Goal: Information Seeking & Learning: Compare options

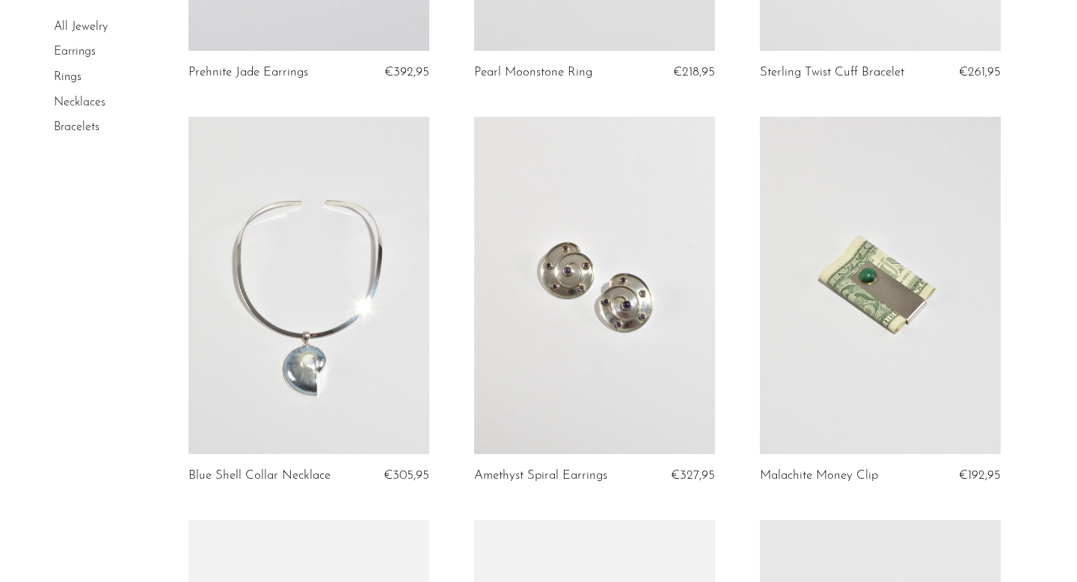
scroll to position [429, 0]
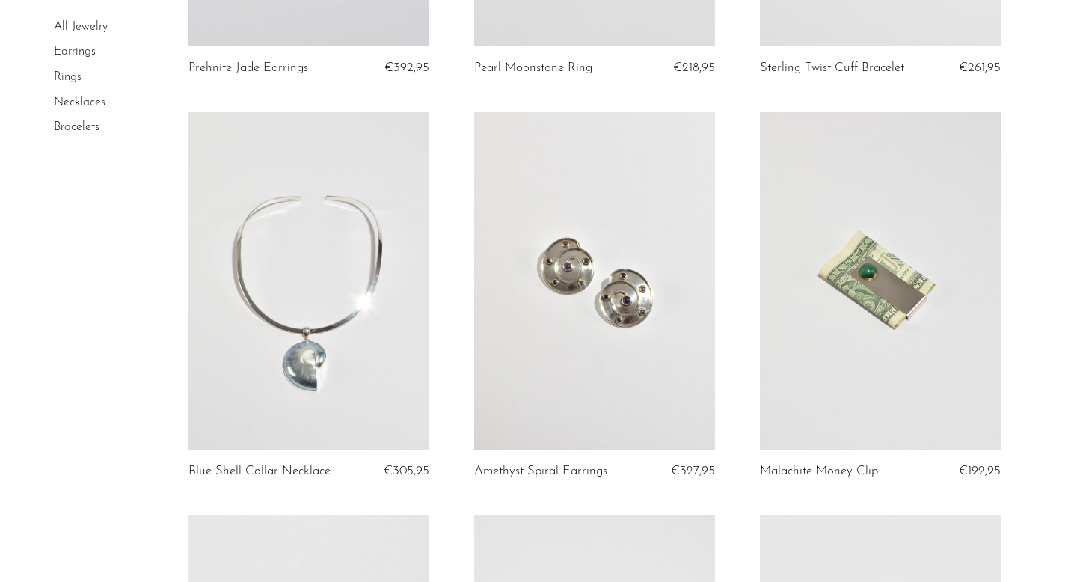
click at [595, 372] on link at bounding box center [594, 280] width 241 height 337
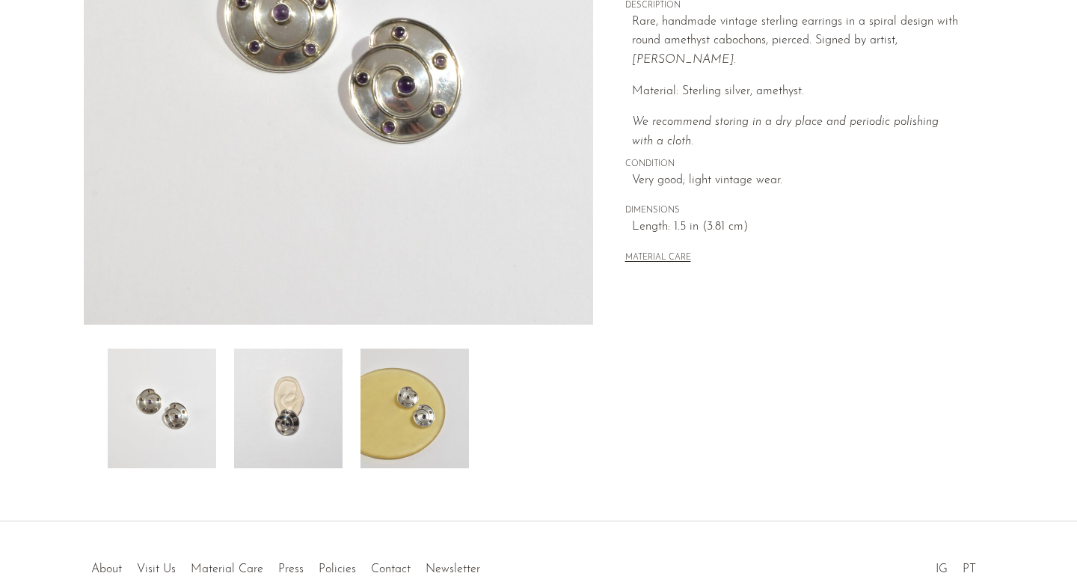
scroll to position [343, 0]
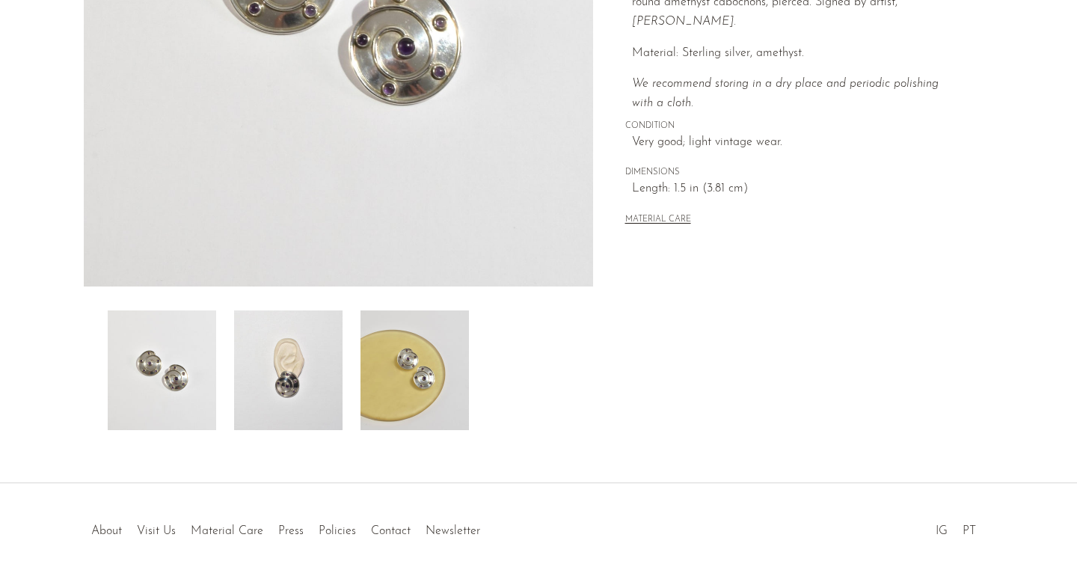
click at [298, 394] on img at bounding box center [288, 370] width 108 height 120
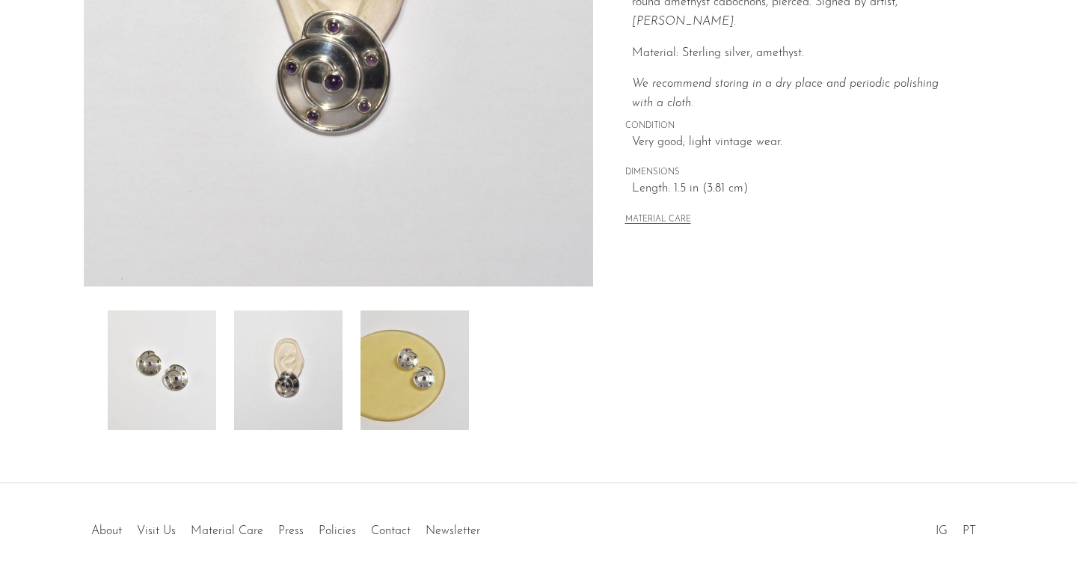
click at [411, 366] on img at bounding box center [414, 370] width 108 height 120
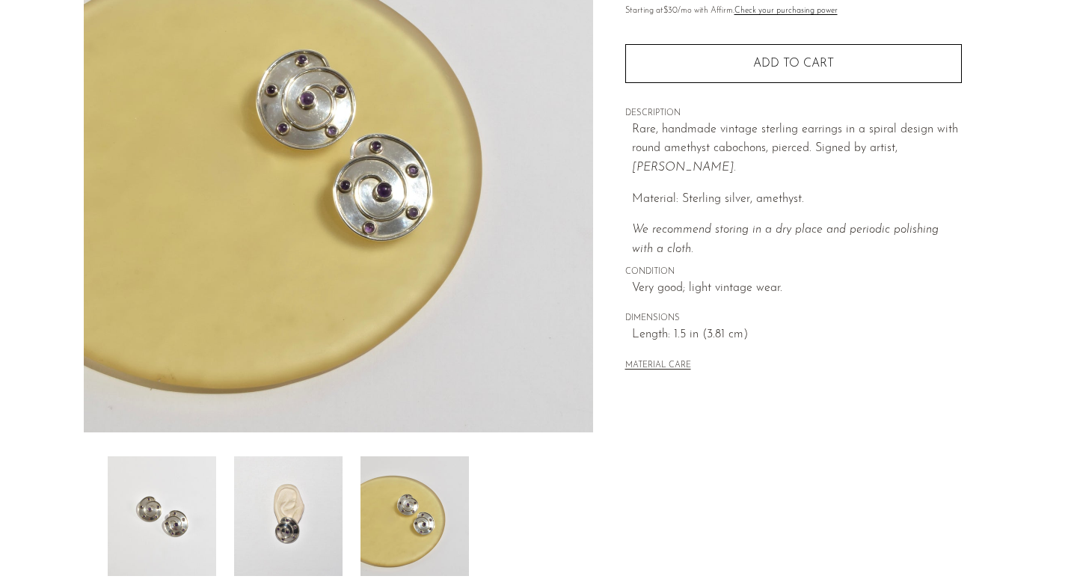
scroll to position [224, 0]
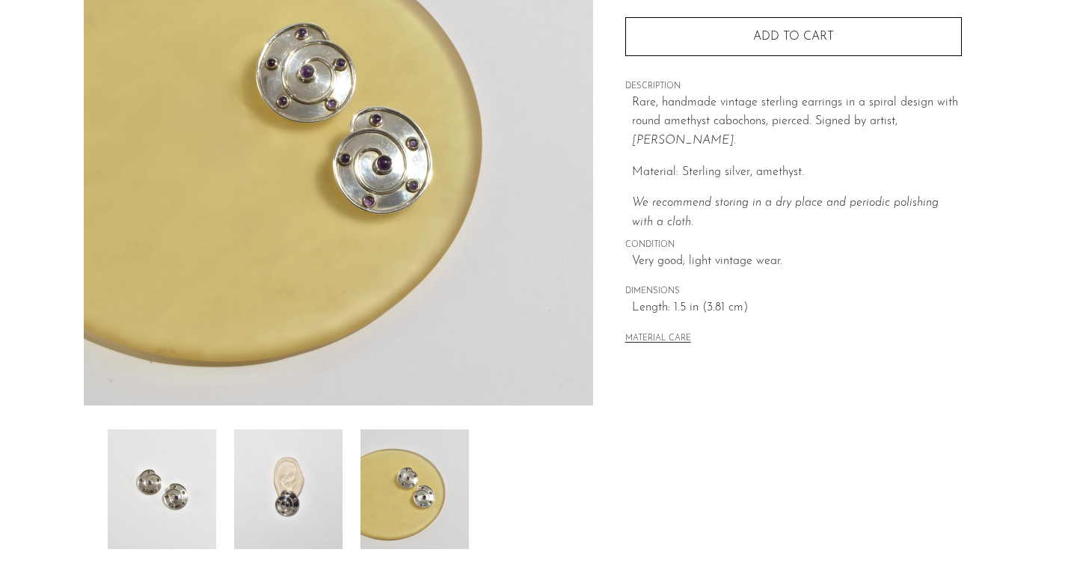
click at [301, 500] on img at bounding box center [288, 489] width 108 height 120
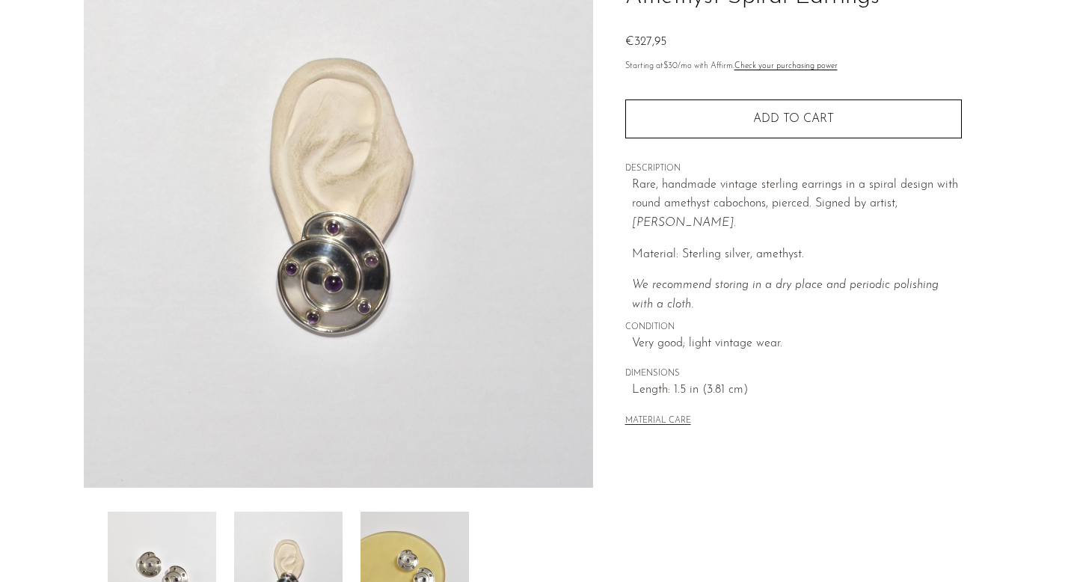
scroll to position [0, 0]
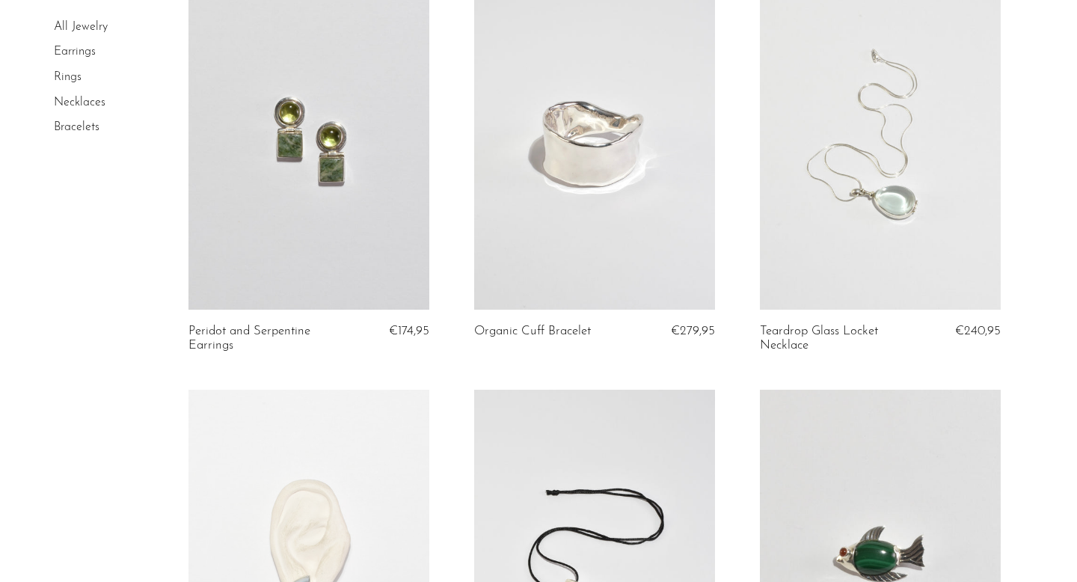
scroll to position [1812, 0]
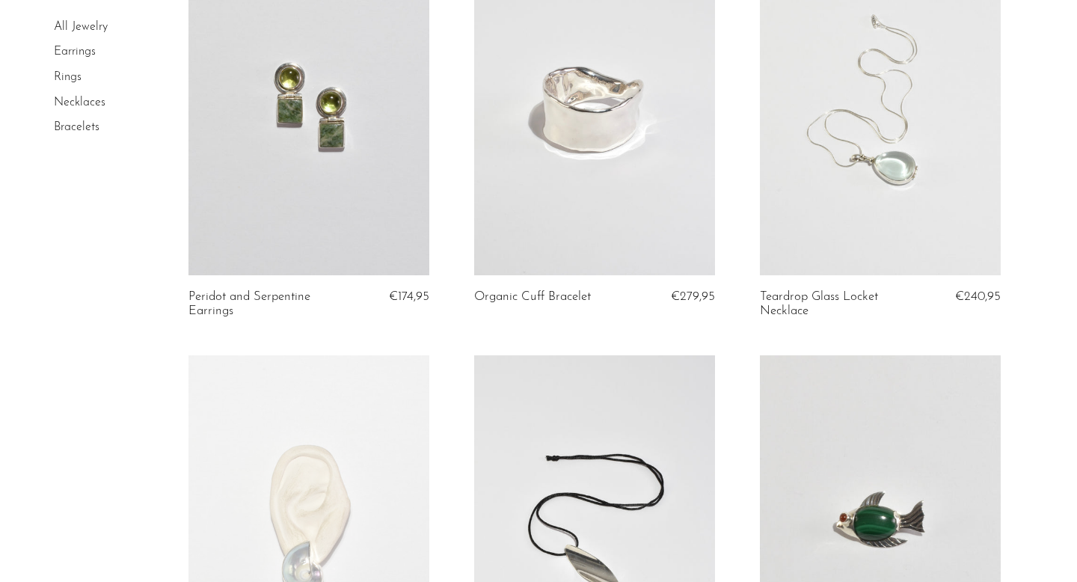
click at [842, 214] on link at bounding box center [880, 107] width 241 height 337
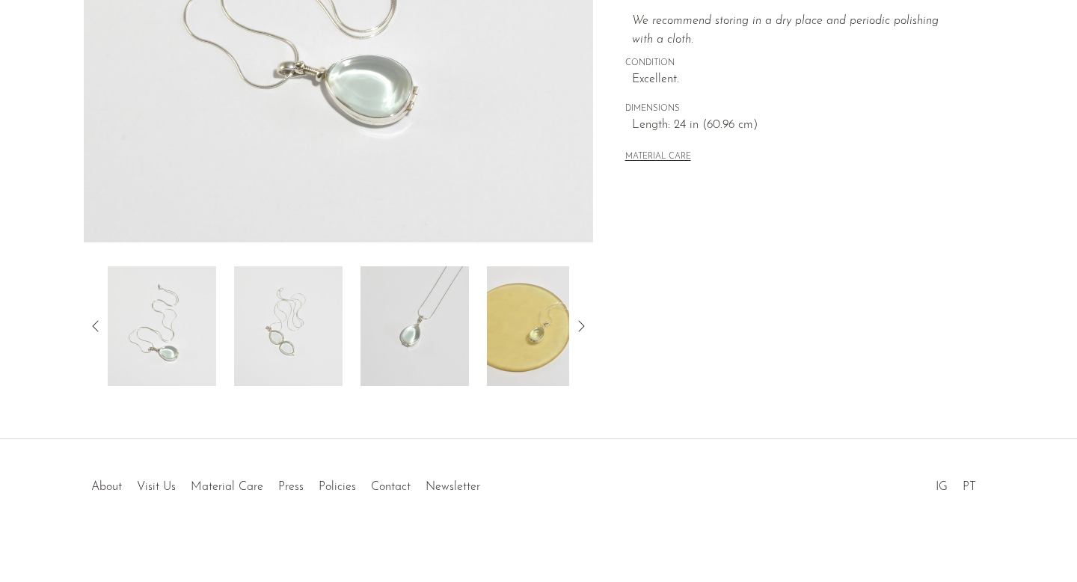
scroll to position [392, 0]
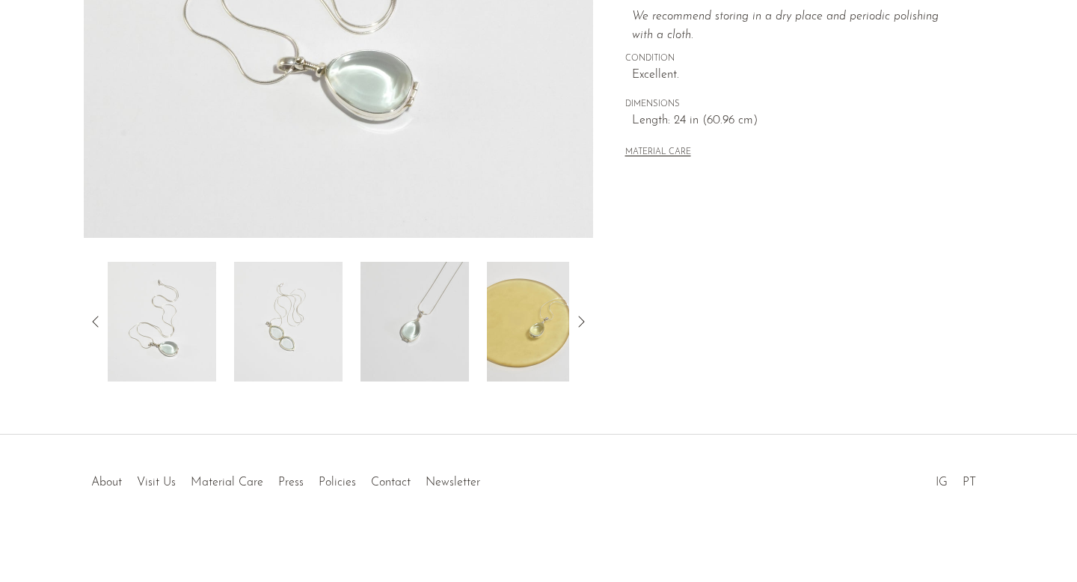
click at [535, 319] on img at bounding box center [541, 322] width 108 height 120
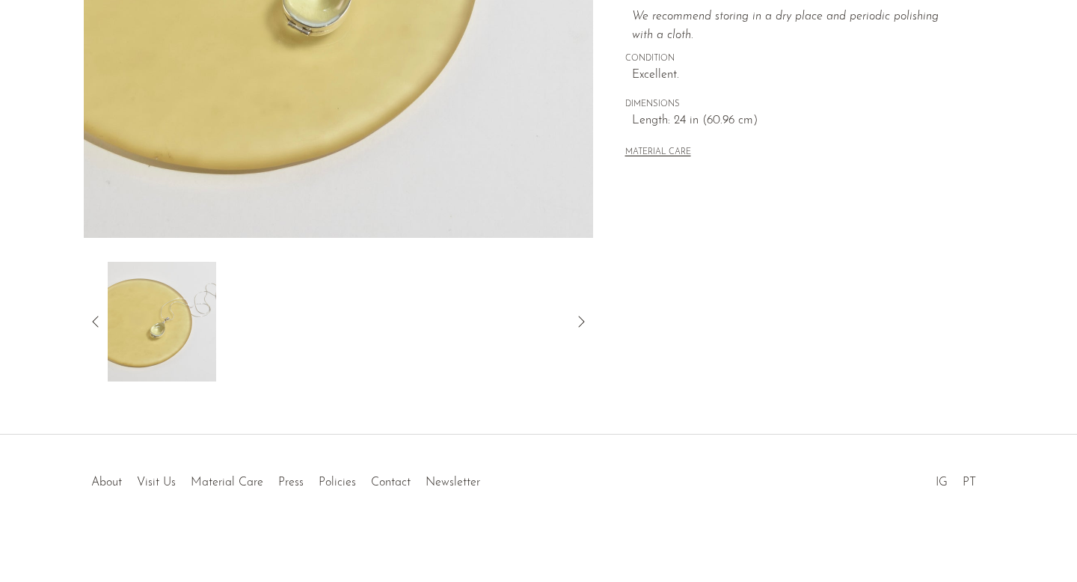
click at [103, 317] on icon at bounding box center [96, 322] width 18 height 18
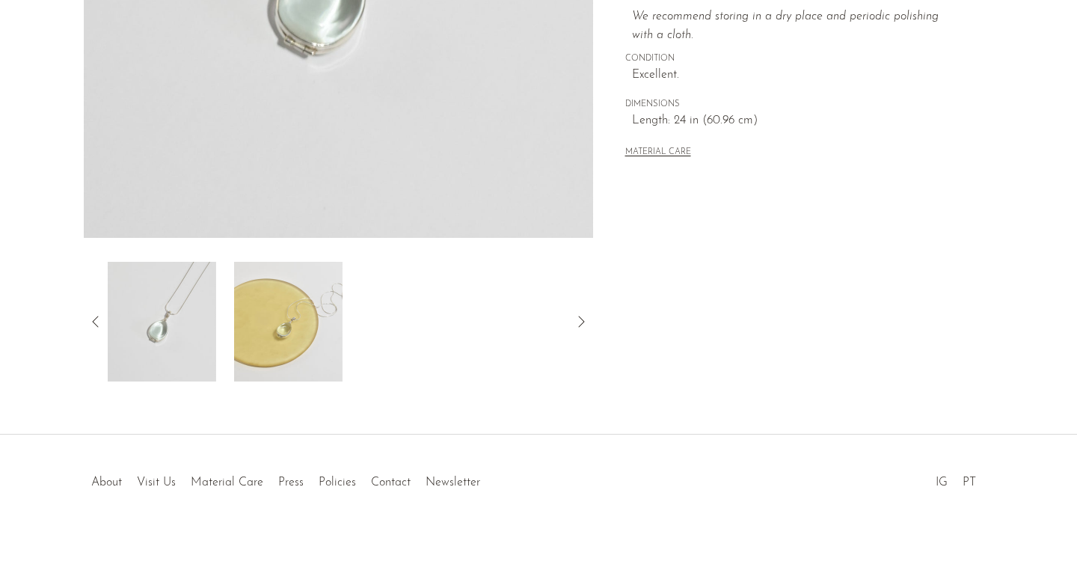
click at [185, 322] on img at bounding box center [162, 322] width 108 height 120
click at [91, 322] on icon at bounding box center [96, 322] width 18 height 18
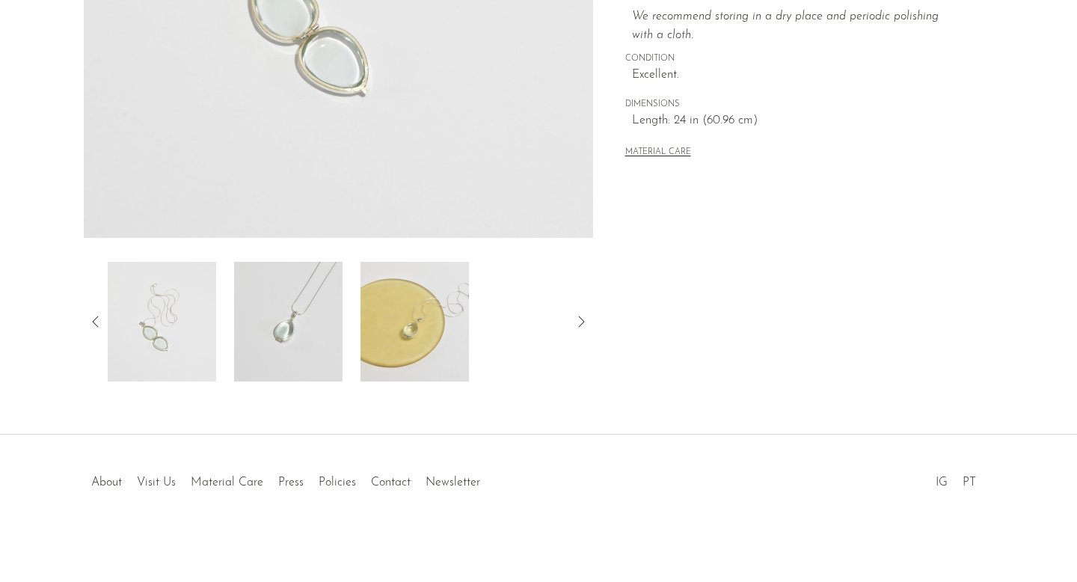
click at [151, 334] on img at bounding box center [162, 322] width 108 height 120
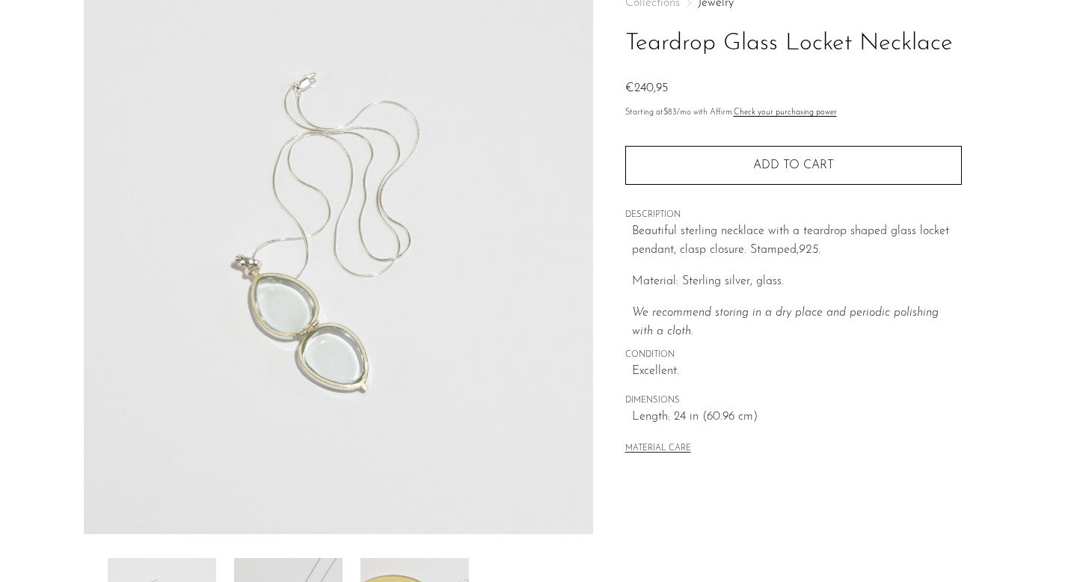
scroll to position [0, 0]
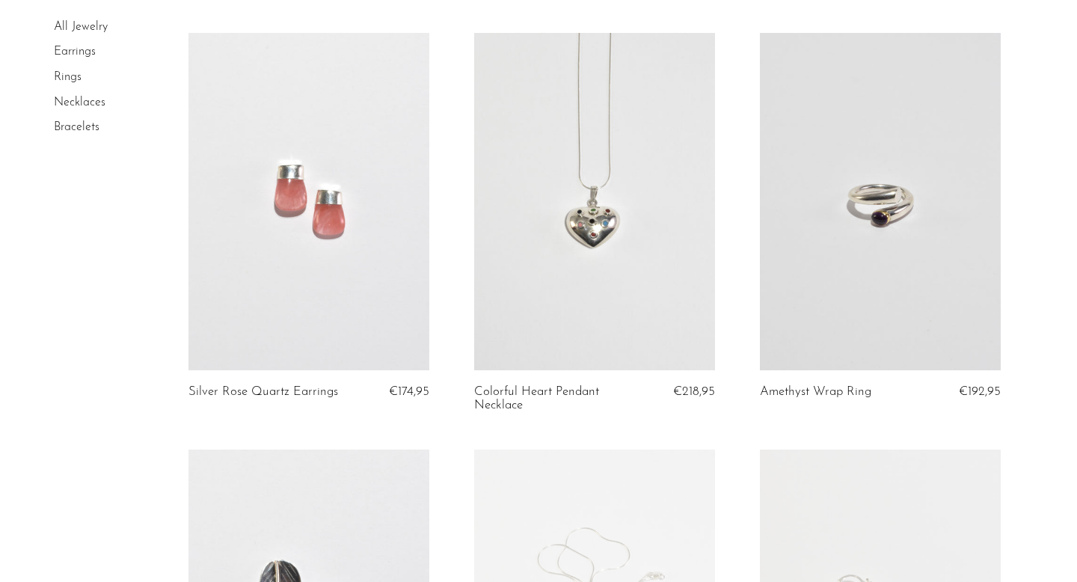
scroll to position [3401, 0]
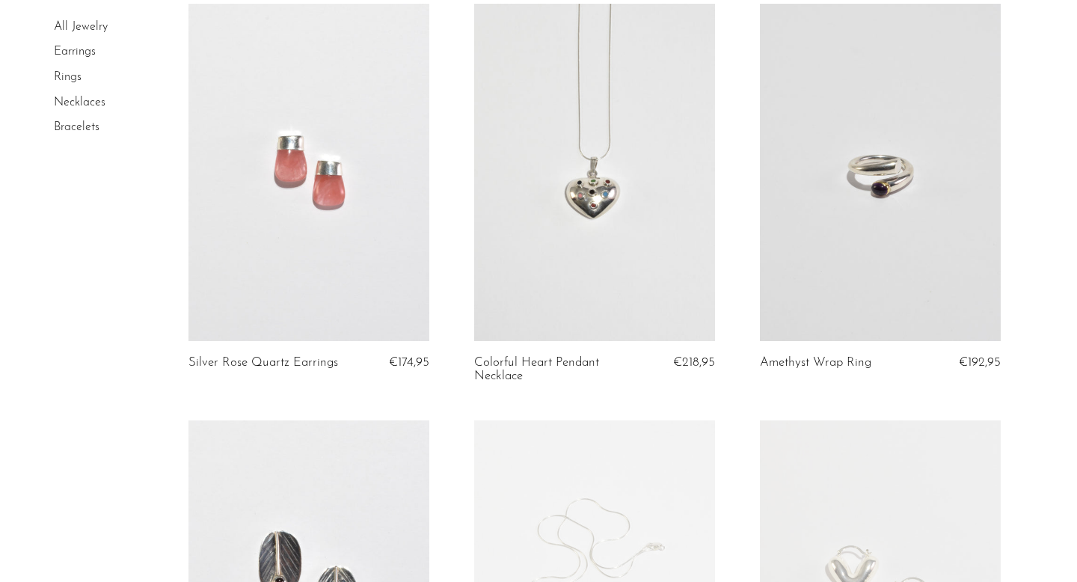
click at [81, 53] on link "Earrings" at bounding box center [75, 52] width 42 height 12
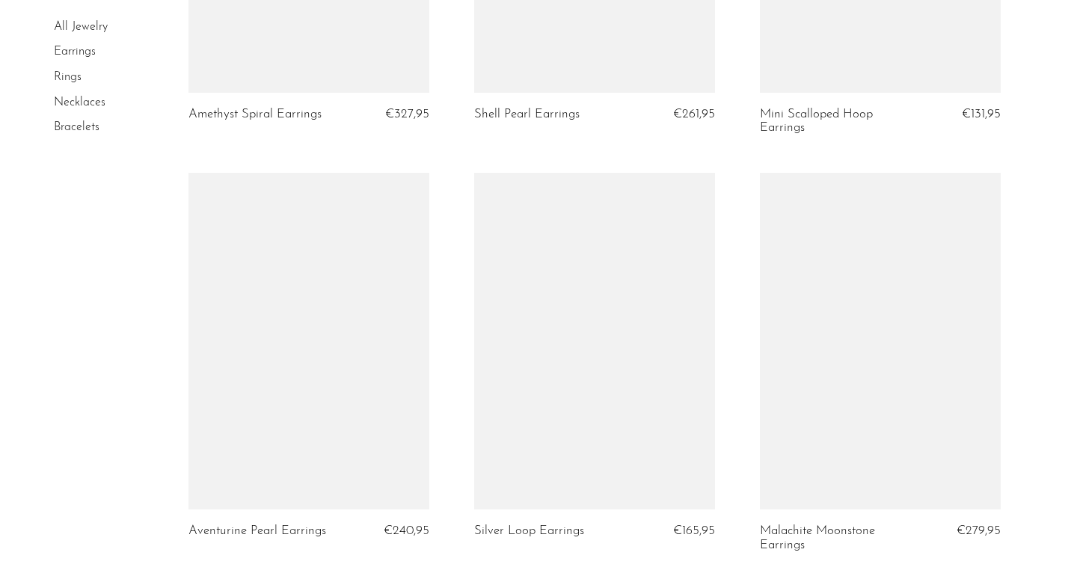
scroll to position [1608, 0]
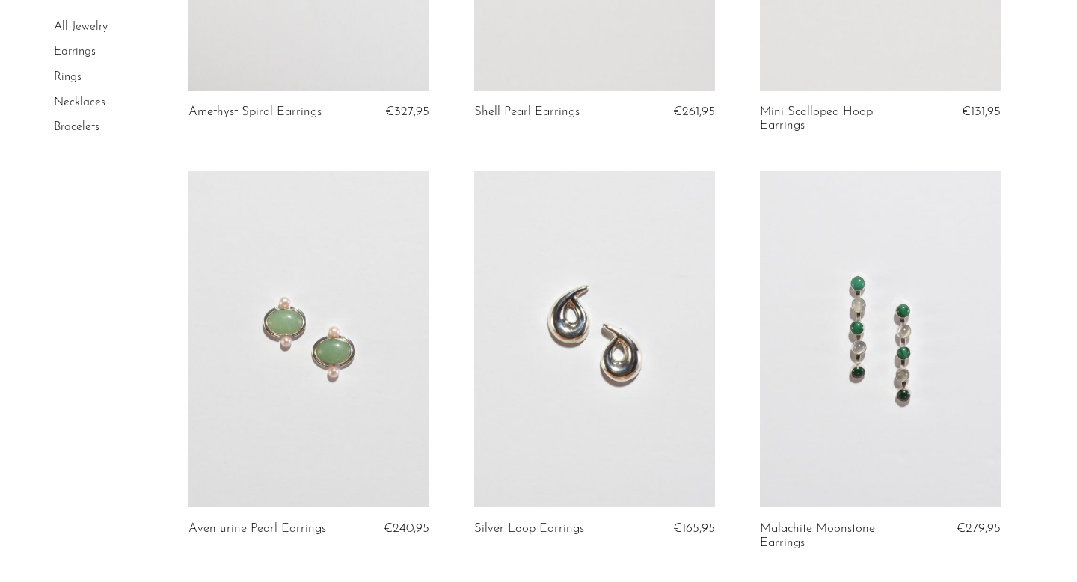
click at [844, 419] on link at bounding box center [880, 339] width 241 height 337
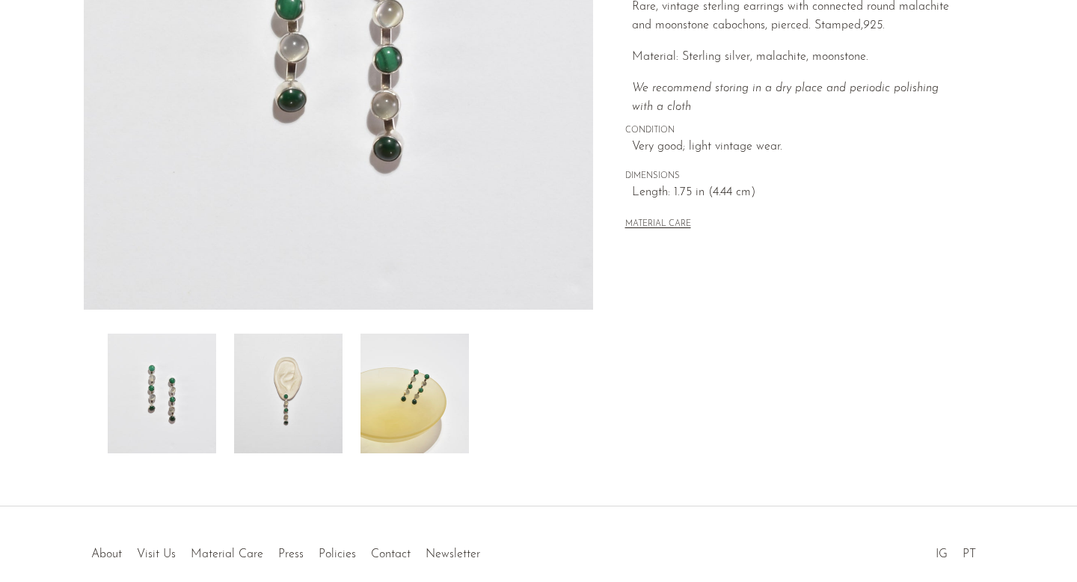
scroll to position [343, 0]
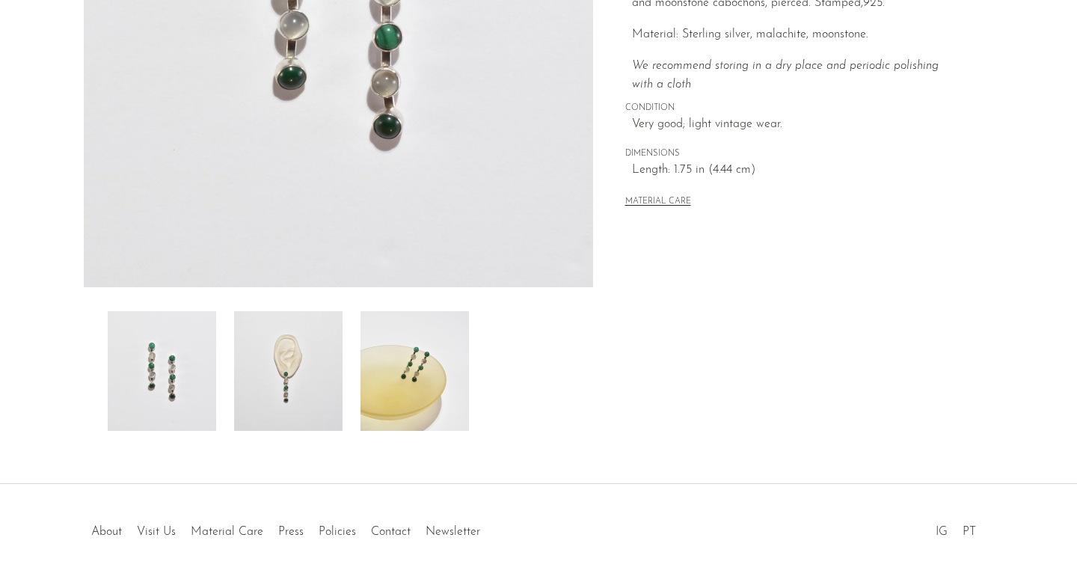
click at [297, 388] on img at bounding box center [288, 371] width 108 height 120
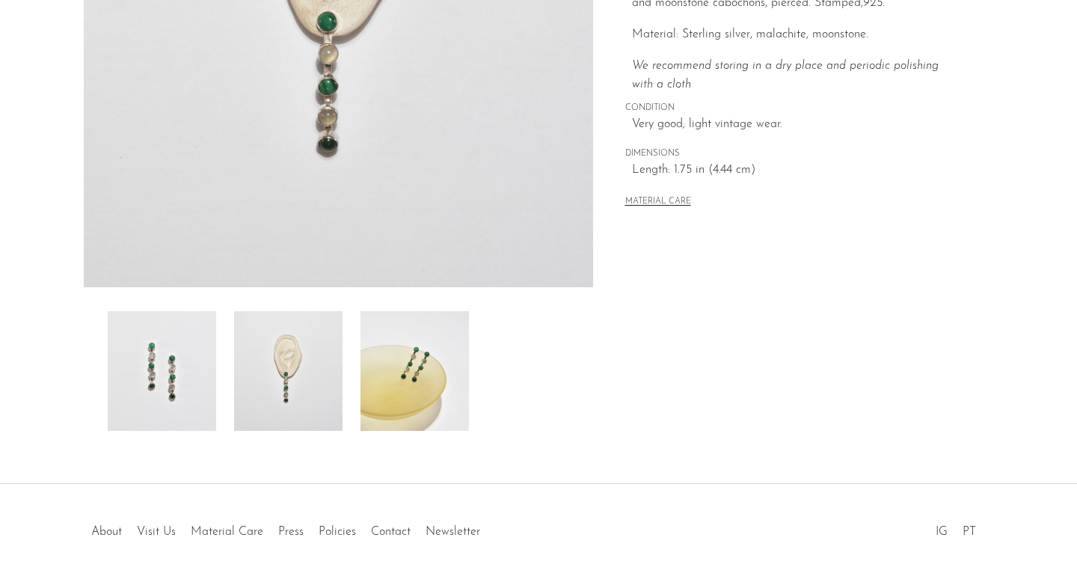
click at [413, 376] on img at bounding box center [414, 371] width 108 height 120
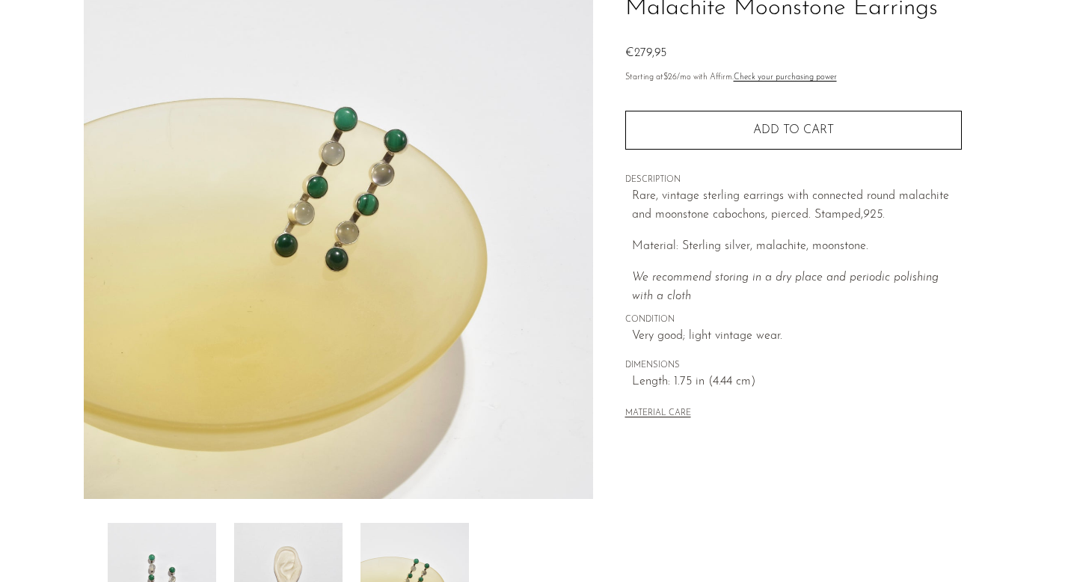
scroll to position [86, 0]
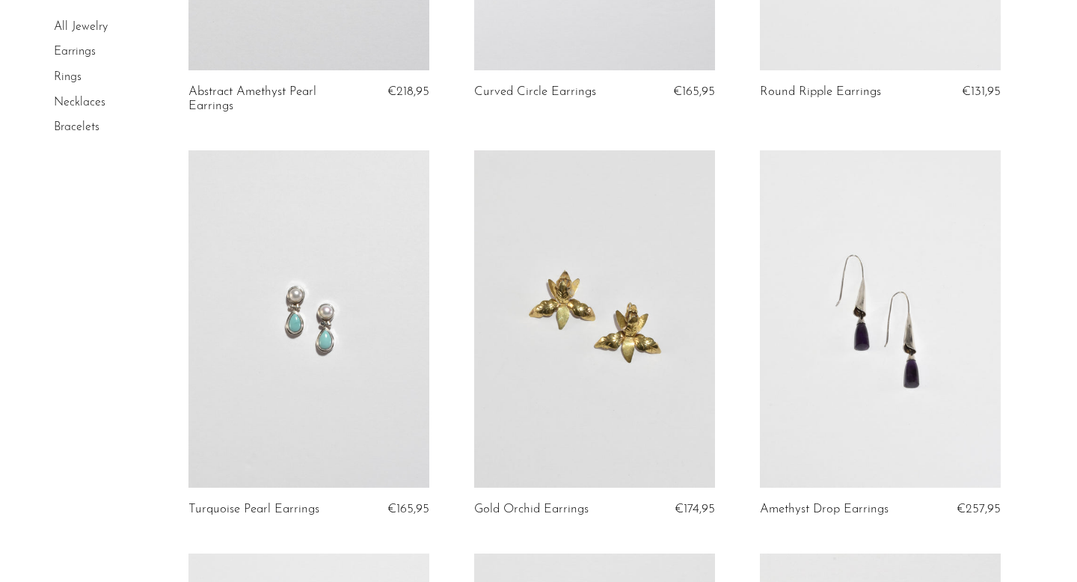
scroll to position [3286, 0]
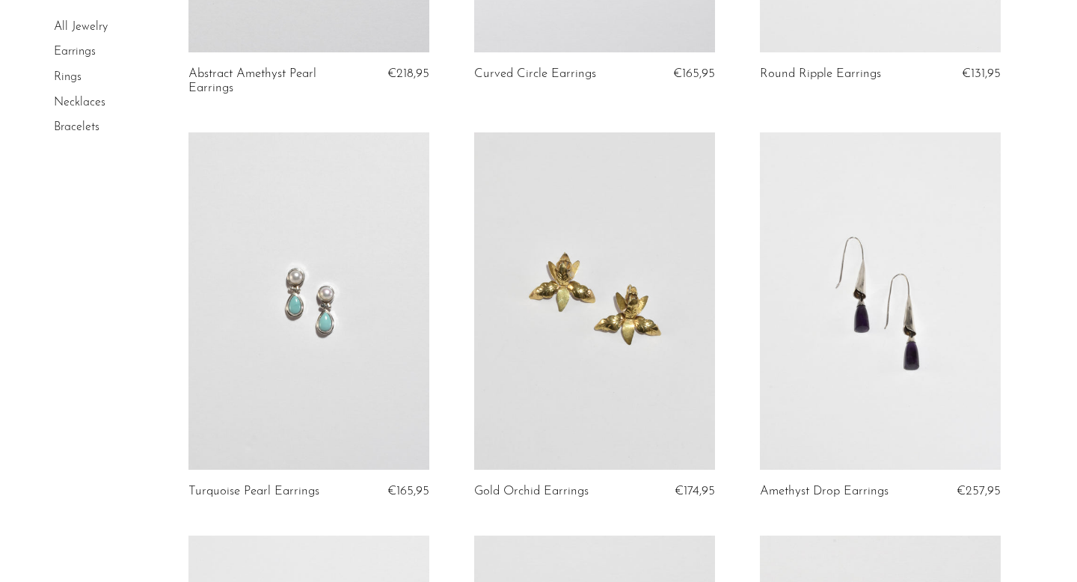
click at [833, 389] on link at bounding box center [880, 300] width 241 height 337
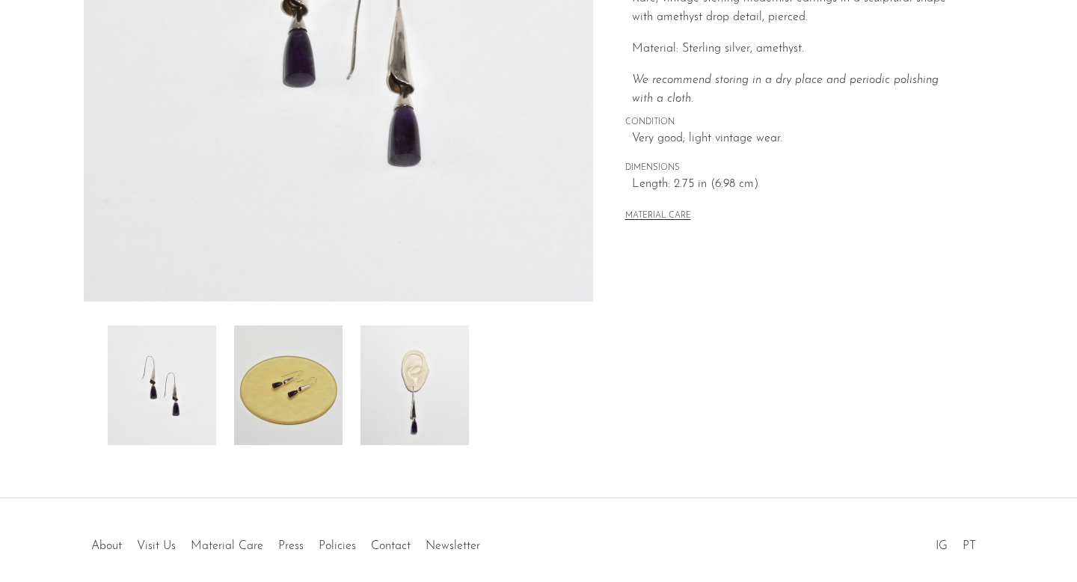
scroll to position [338, 0]
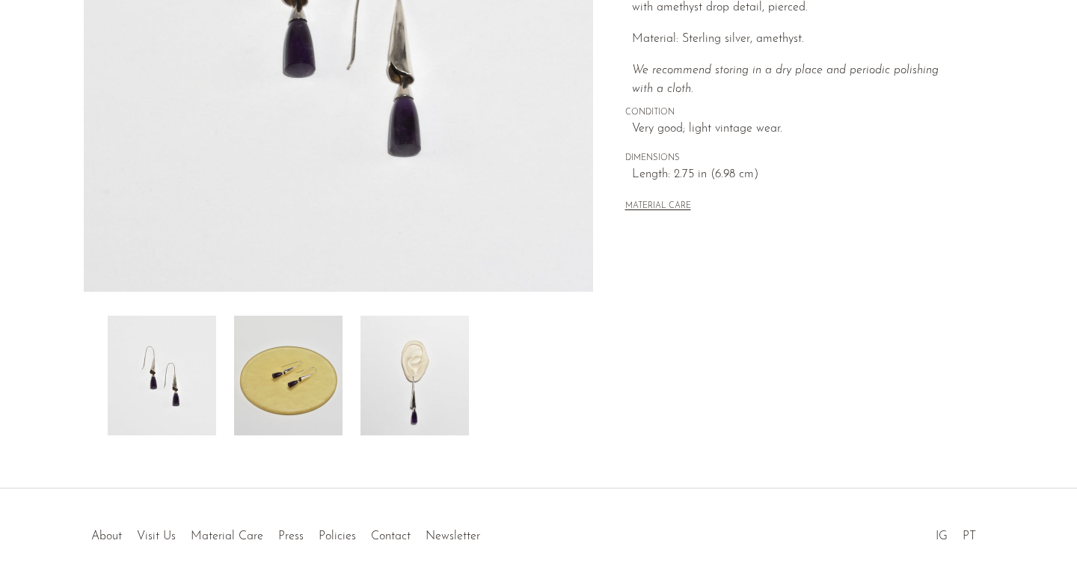
click at [410, 398] on img at bounding box center [414, 376] width 108 height 120
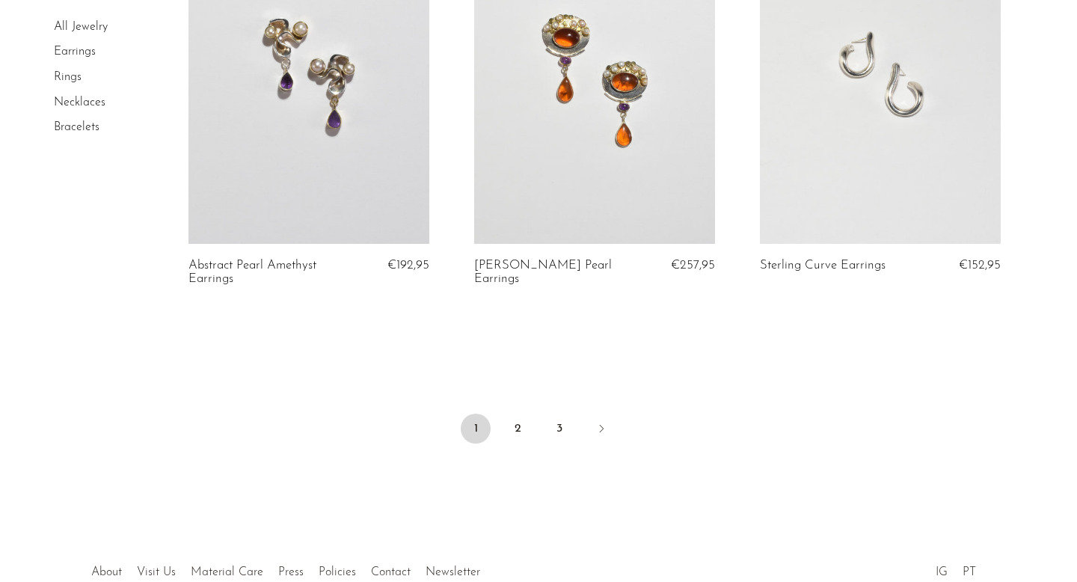
scroll to position [4803, 0]
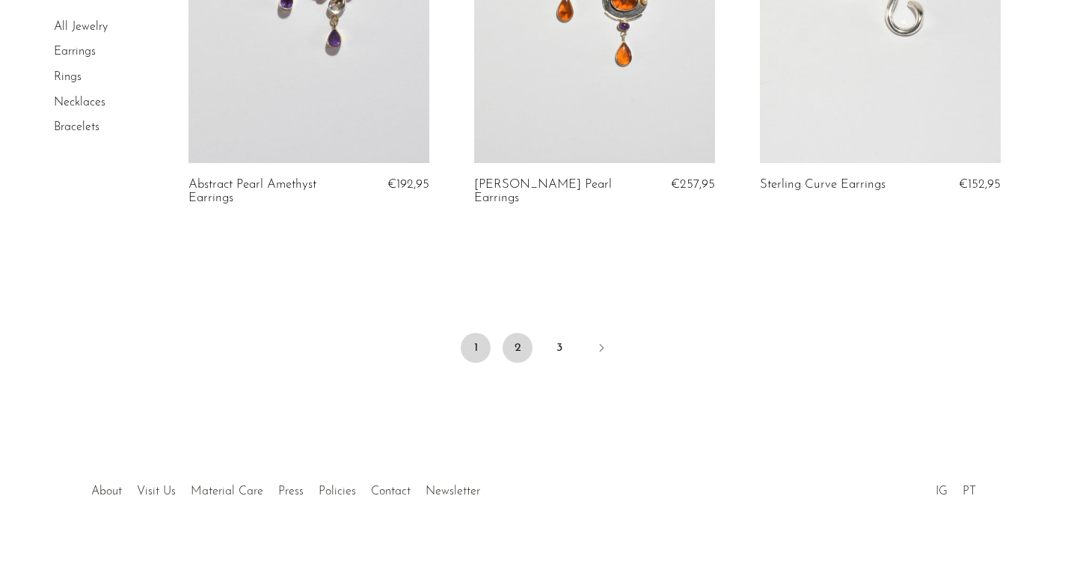
click at [512, 343] on link "2" at bounding box center [518, 348] width 30 height 30
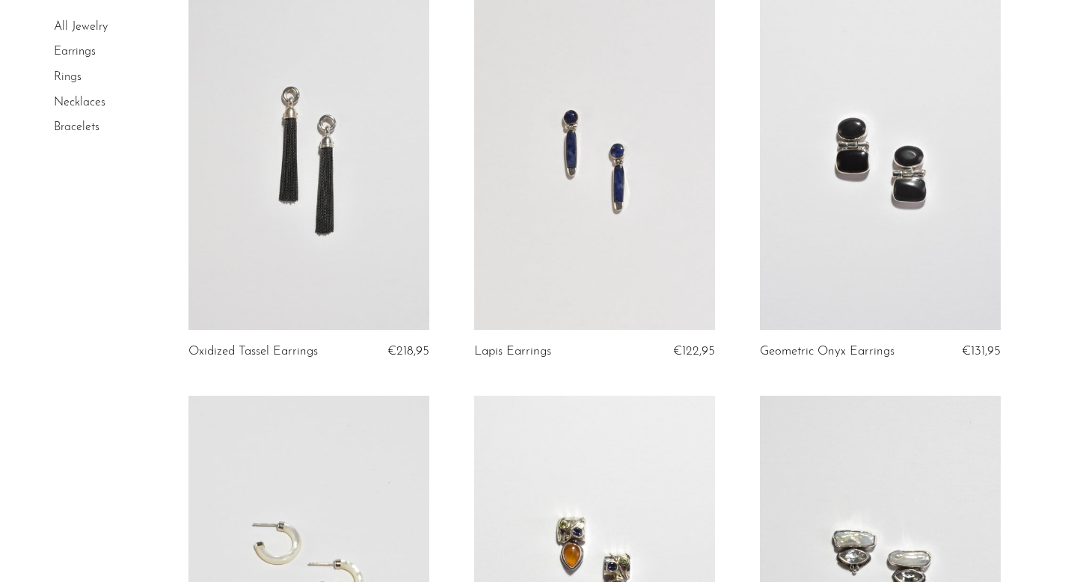
scroll to position [3416, 0]
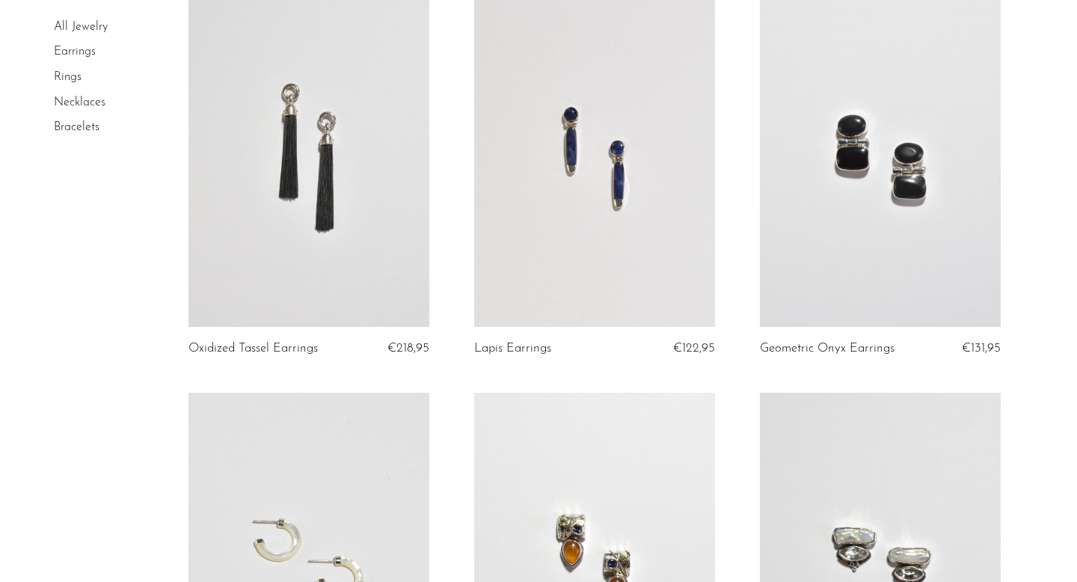
click at [639, 159] on link at bounding box center [594, 158] width 241 height 337
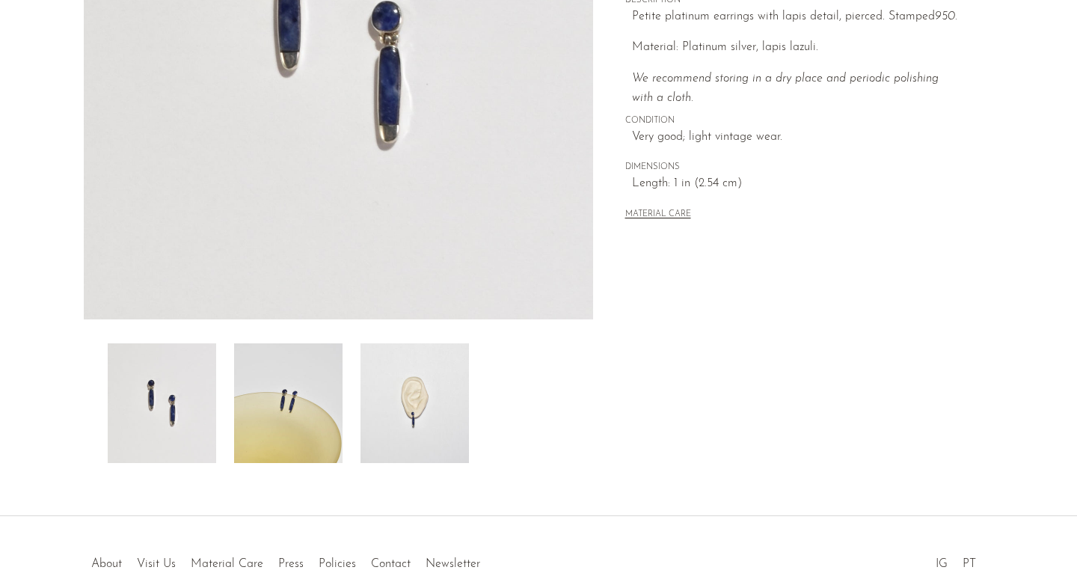
scroll to position [335, 0]
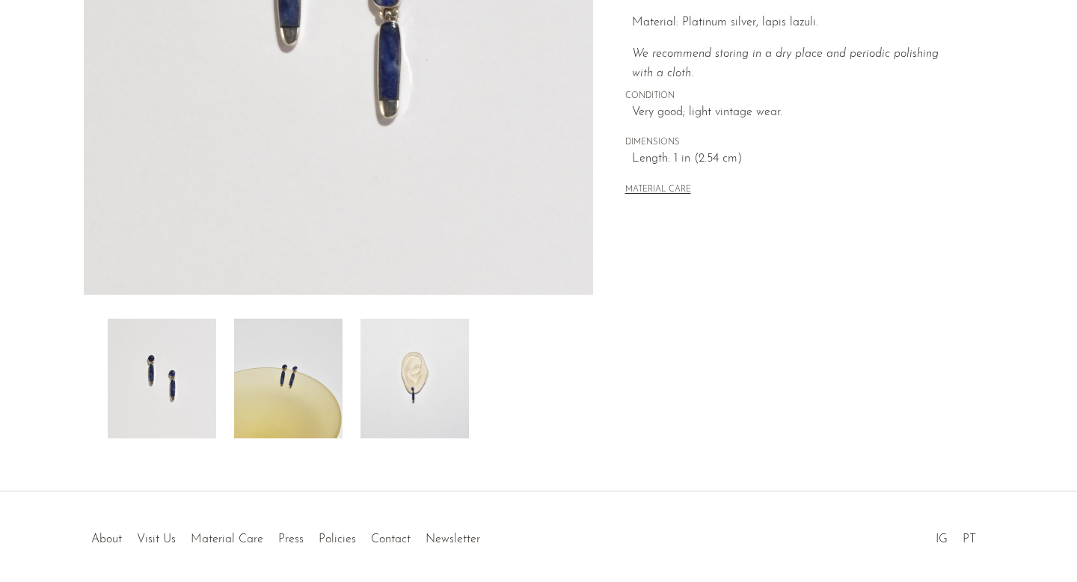
click at [405, 402] on img at bounding box center [414, 379] width 108 height 120
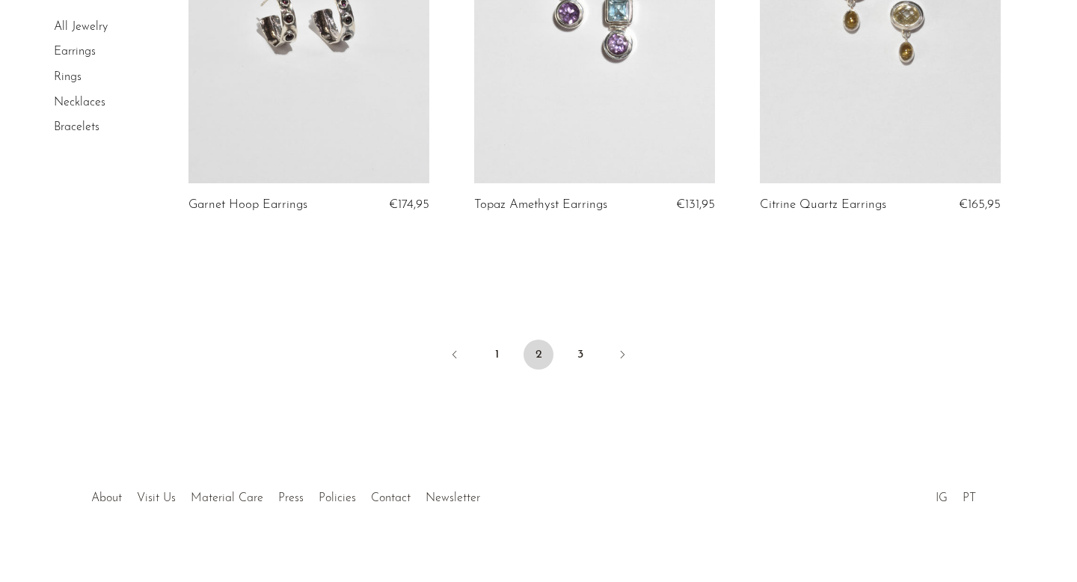
scroll to position [4812, 0]
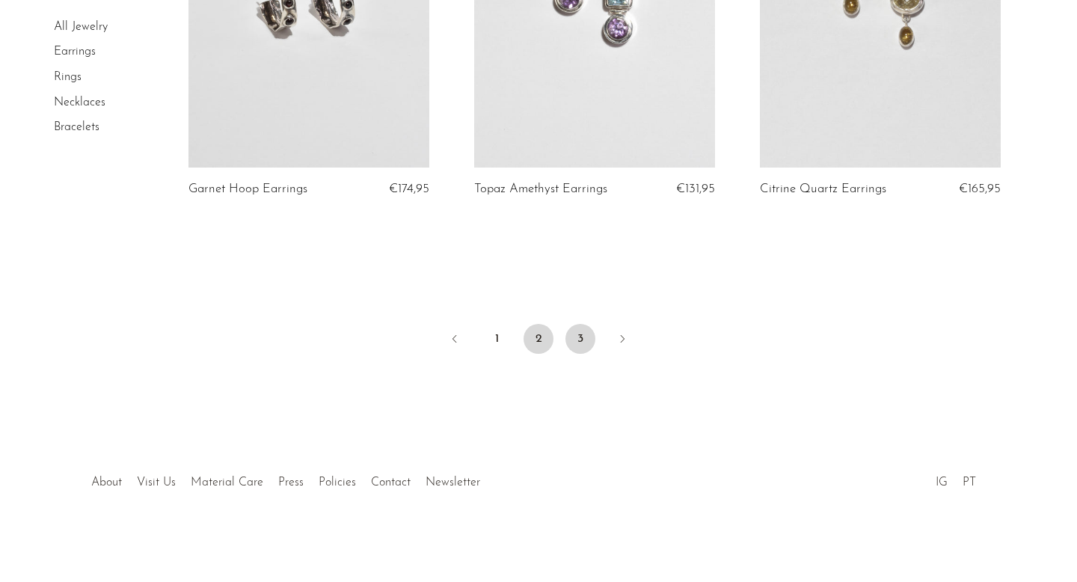
click at [572, 344] on link "3" at bounding box center [580, 339] width 30 height 30
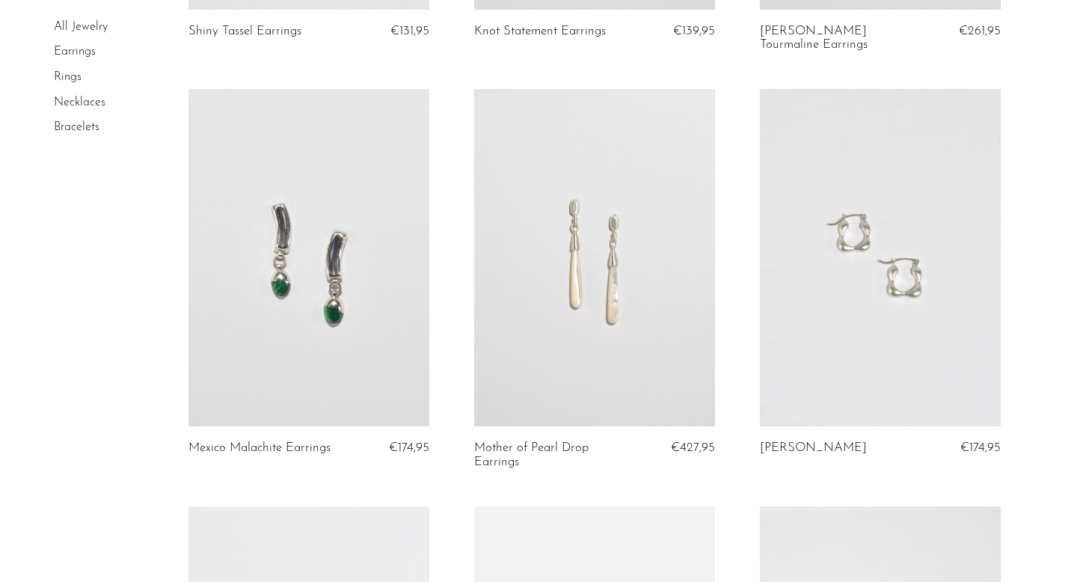
scroll to position [482, 0]
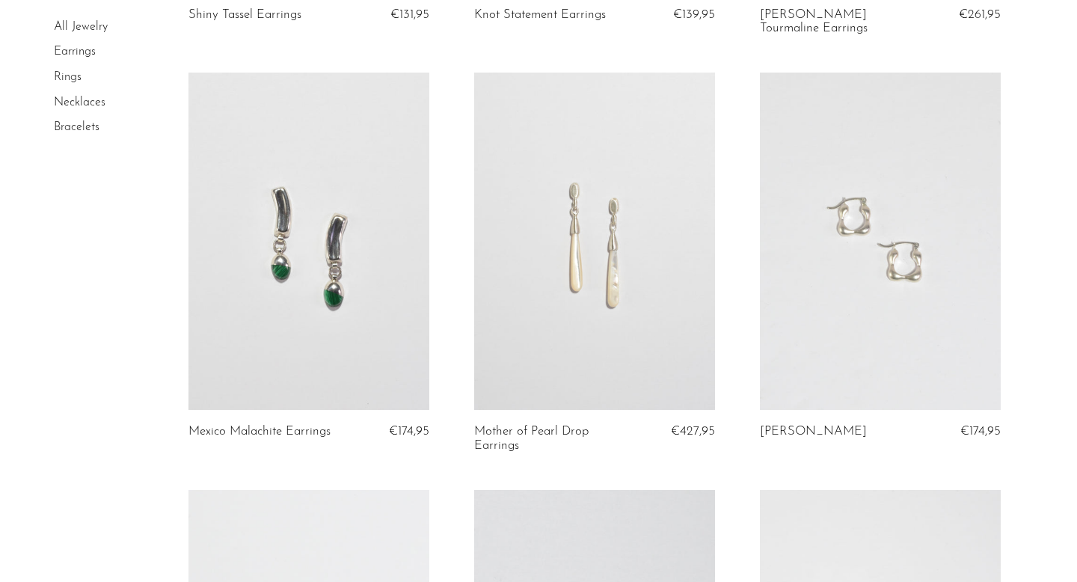
click at [616, 364] on link at bounding box center [594, 241] width 241 height 337
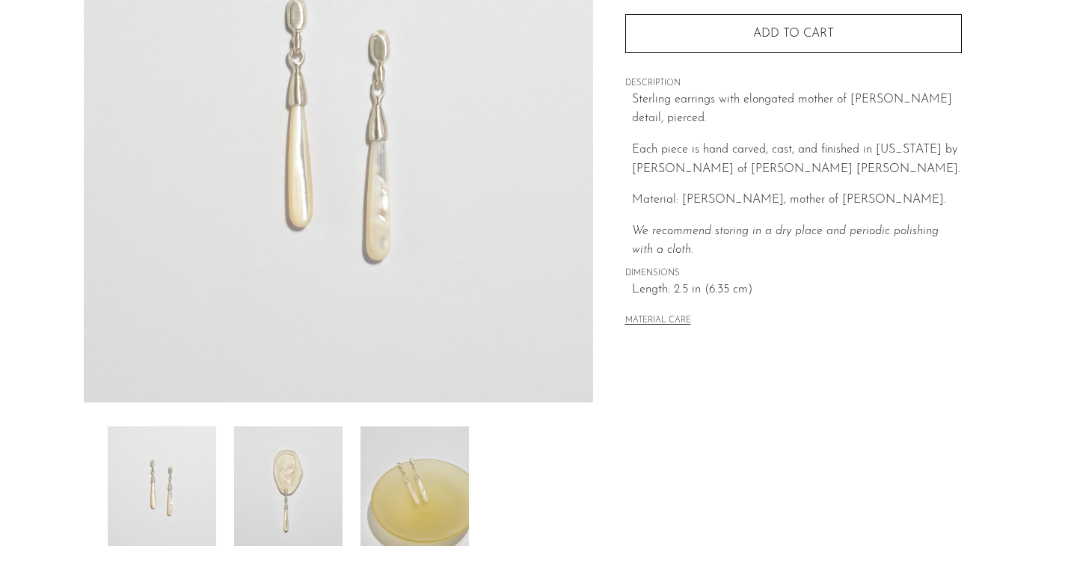
scroll to position [351, 0]
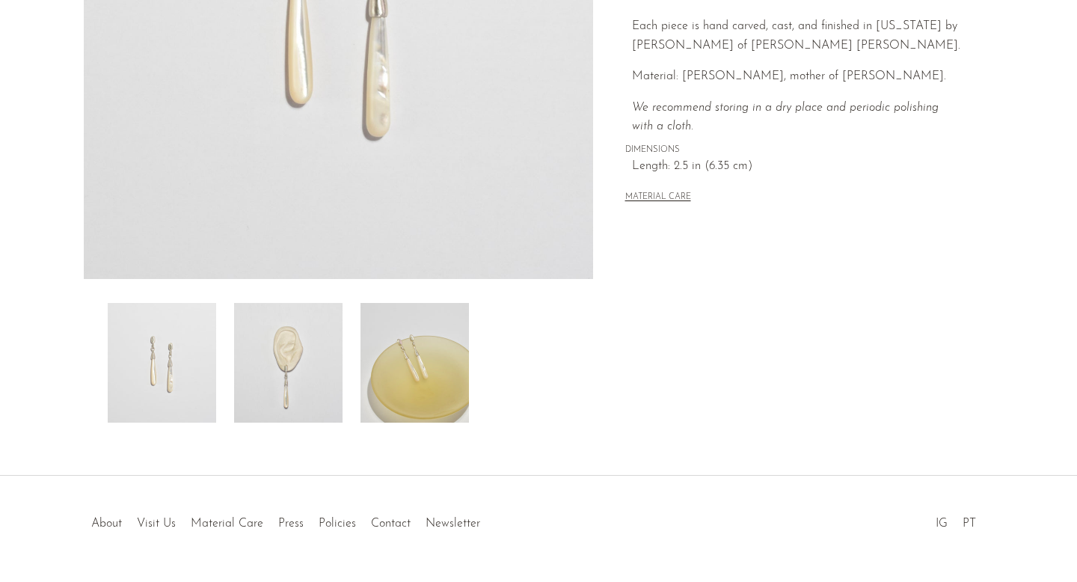
click at [273, 384] on img at bounding box center [288, 363] width 108 height 120
